Goal: Navigation & Orientation: Find specific page/section

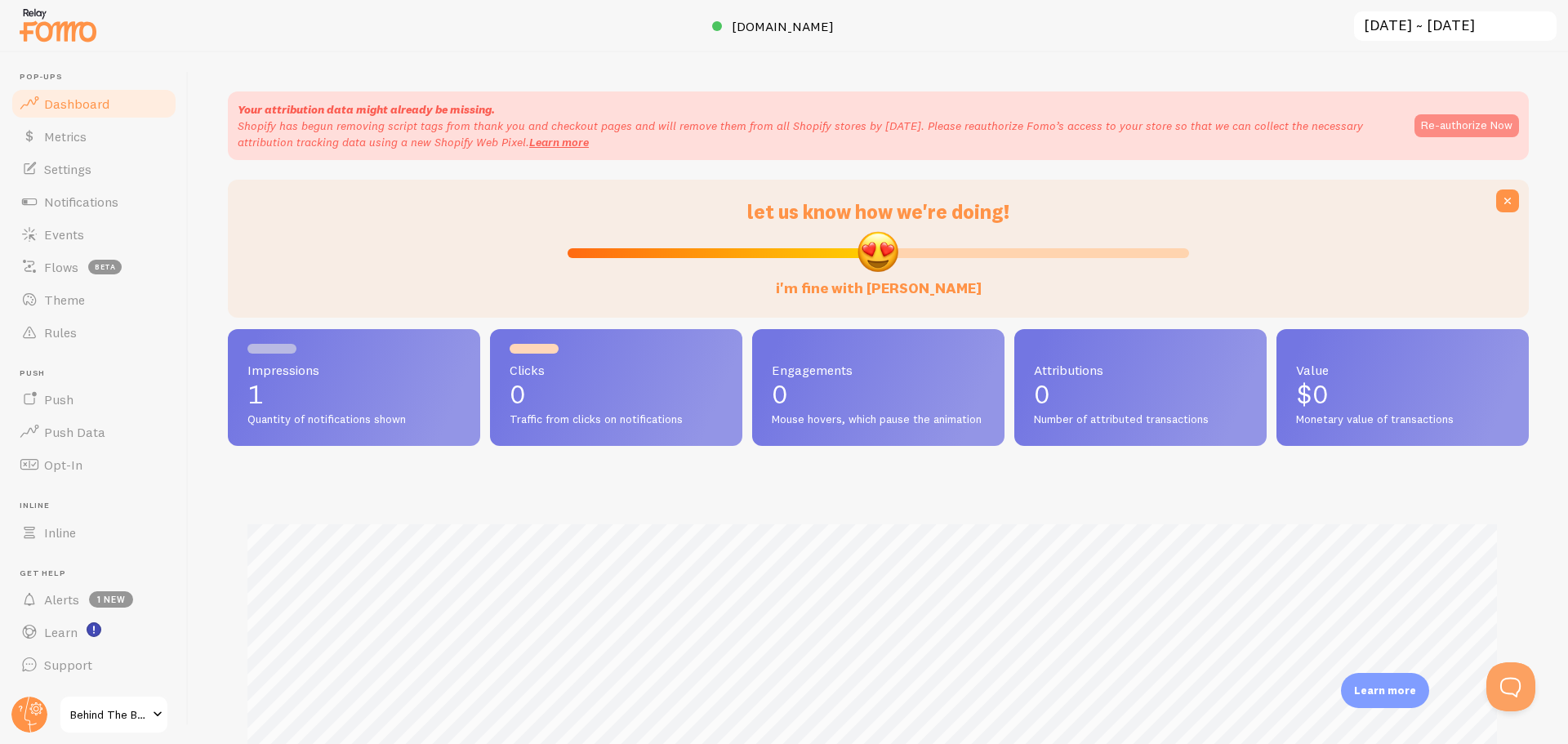
click at [1465, 131] on button "Re-authorize Now" at bounding box center [1467, 126] width 105 height 23
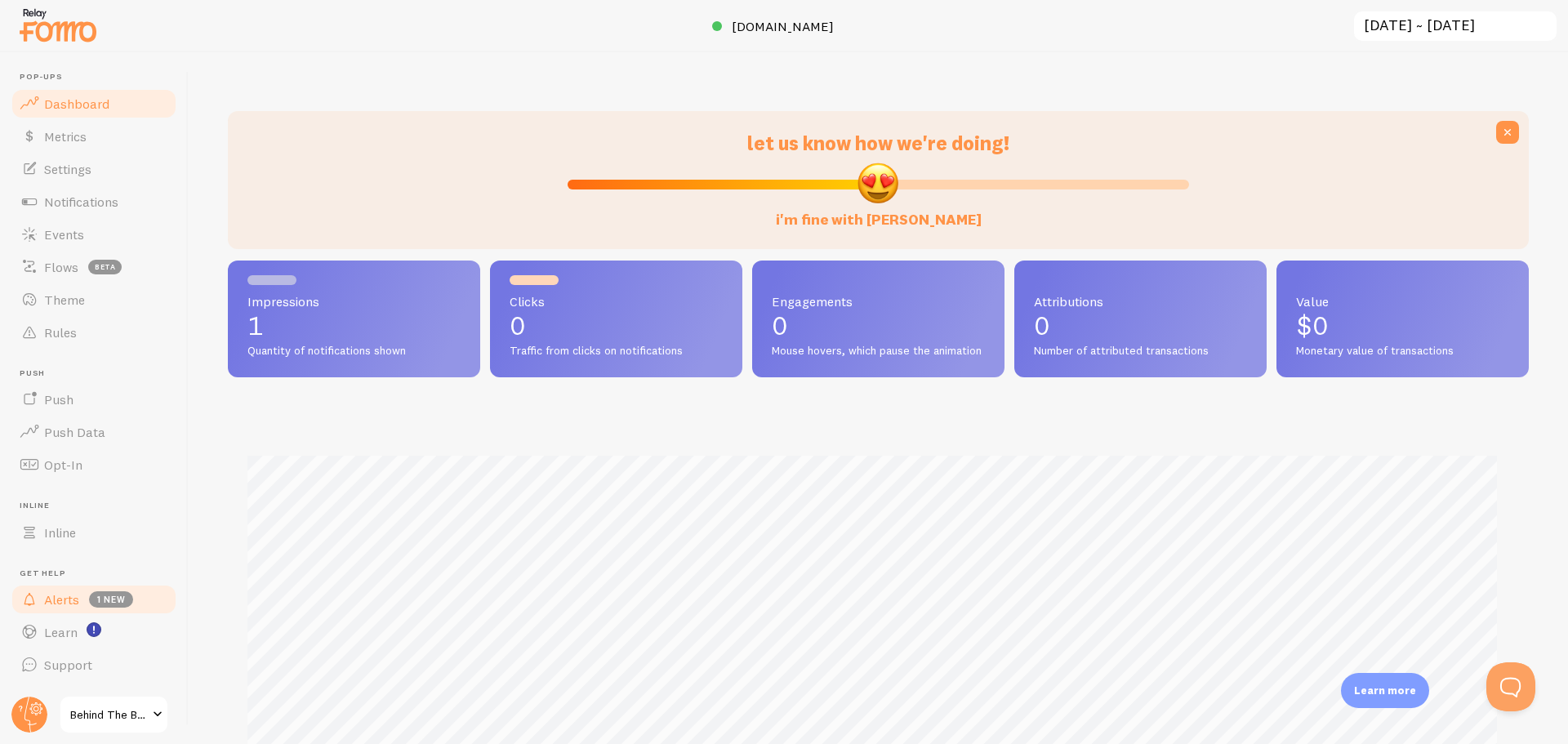
click at [68, 599] on span "Alerts" at bounding box center [62, 599] width 35 height 16
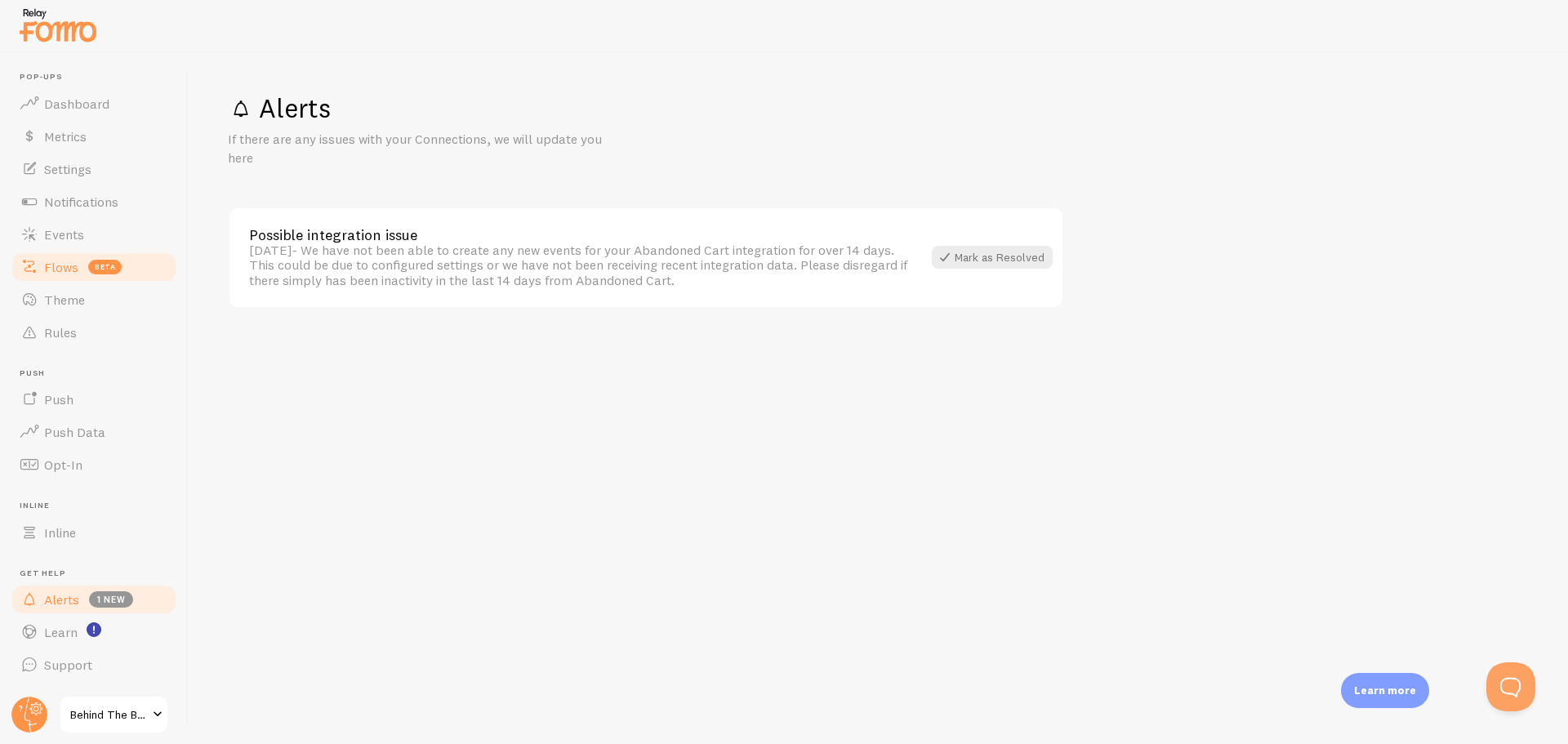
click at [88, 263] on span "beta" at bounding box center [105, 266] width 34 height 15
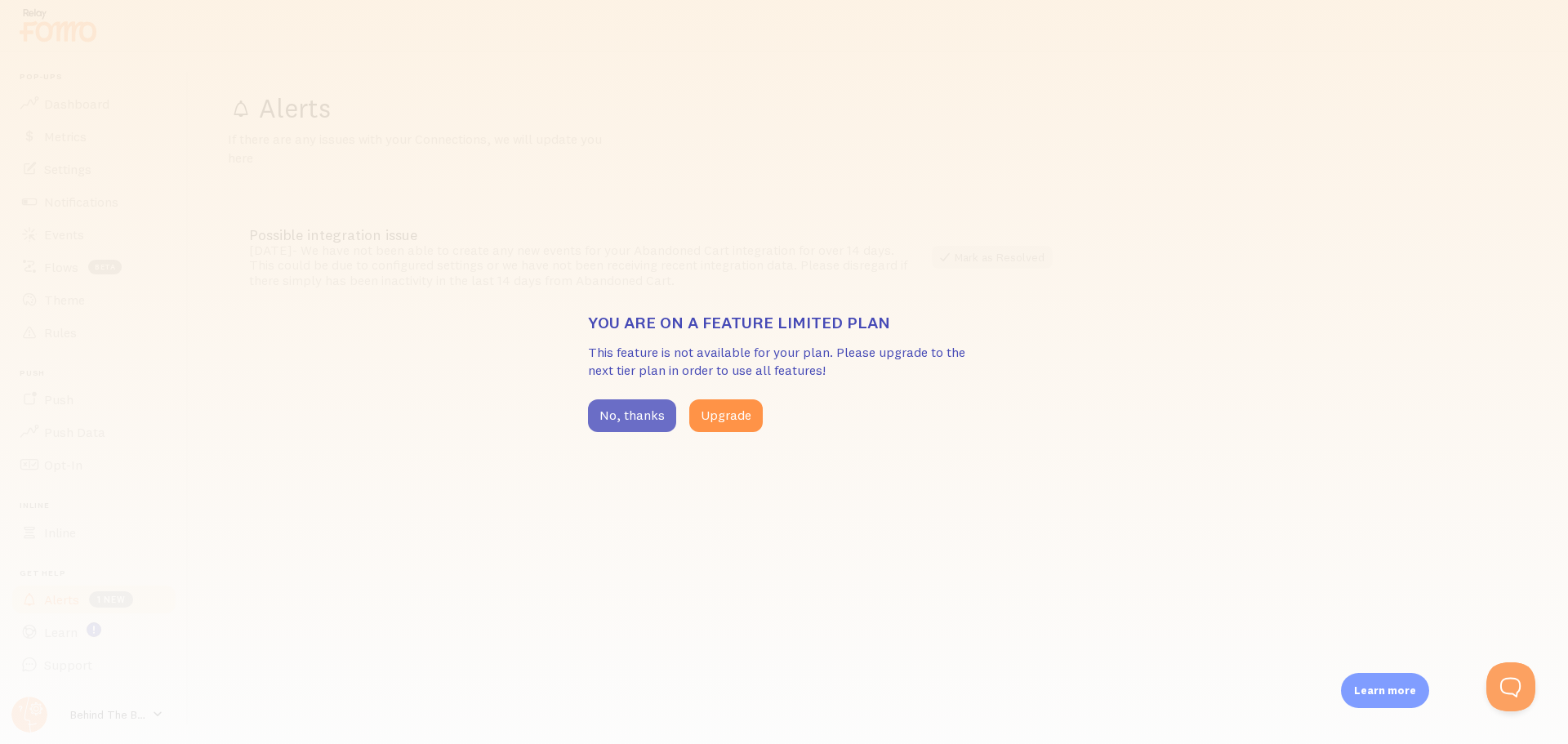
click at [642, 418] on button "No, thanks" at bounding box center [632, 416] width 88 height 33
